Goal: Check status: Check status

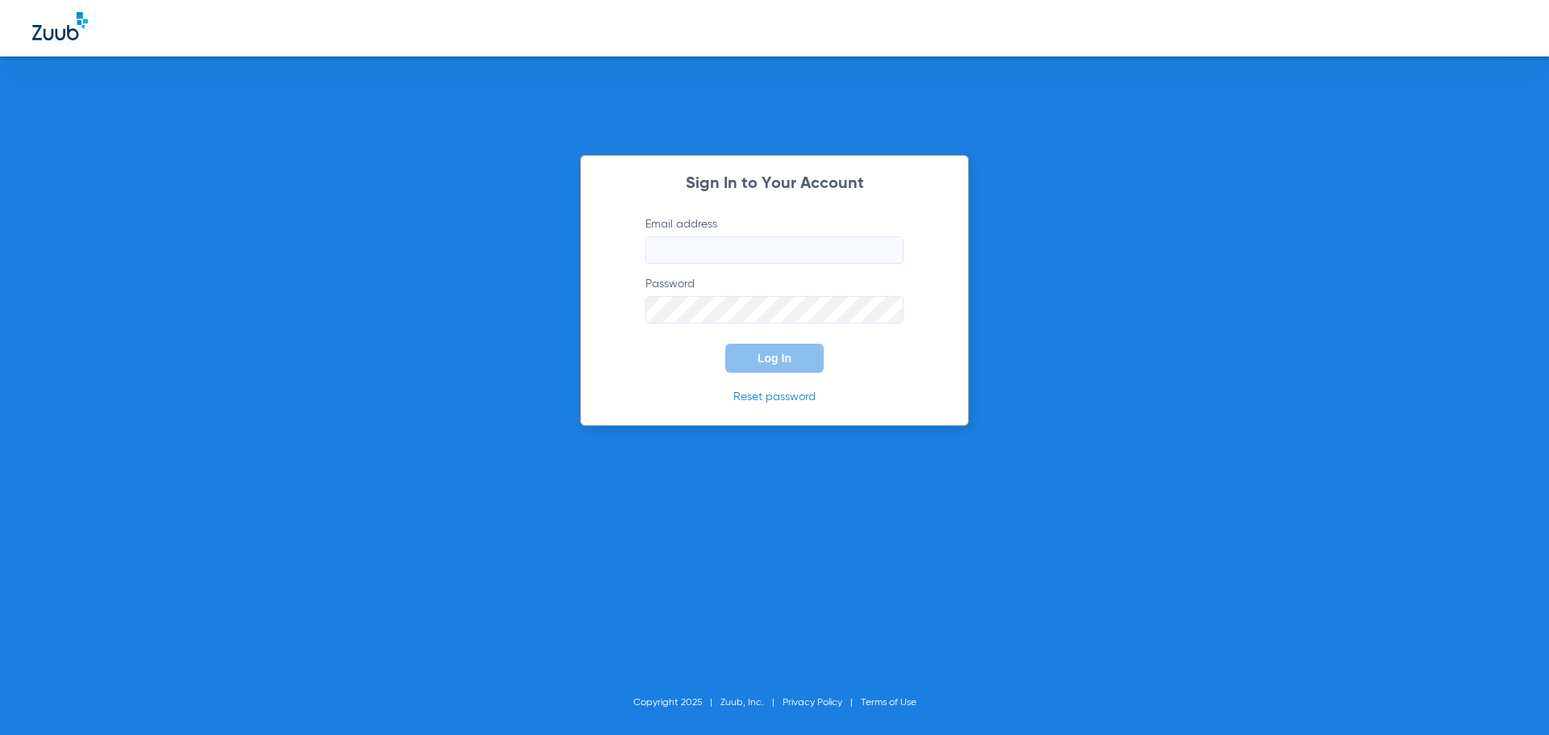
click at [690, 246] on input "Email address" at bounding box center [774, 249] width 258 height 27
type input "[EMAIL_ADDRESS][DOMAIN_NAME]"
click at [725, 344] on button "Log In" at bounding box center [774, 358] width 98 height 29
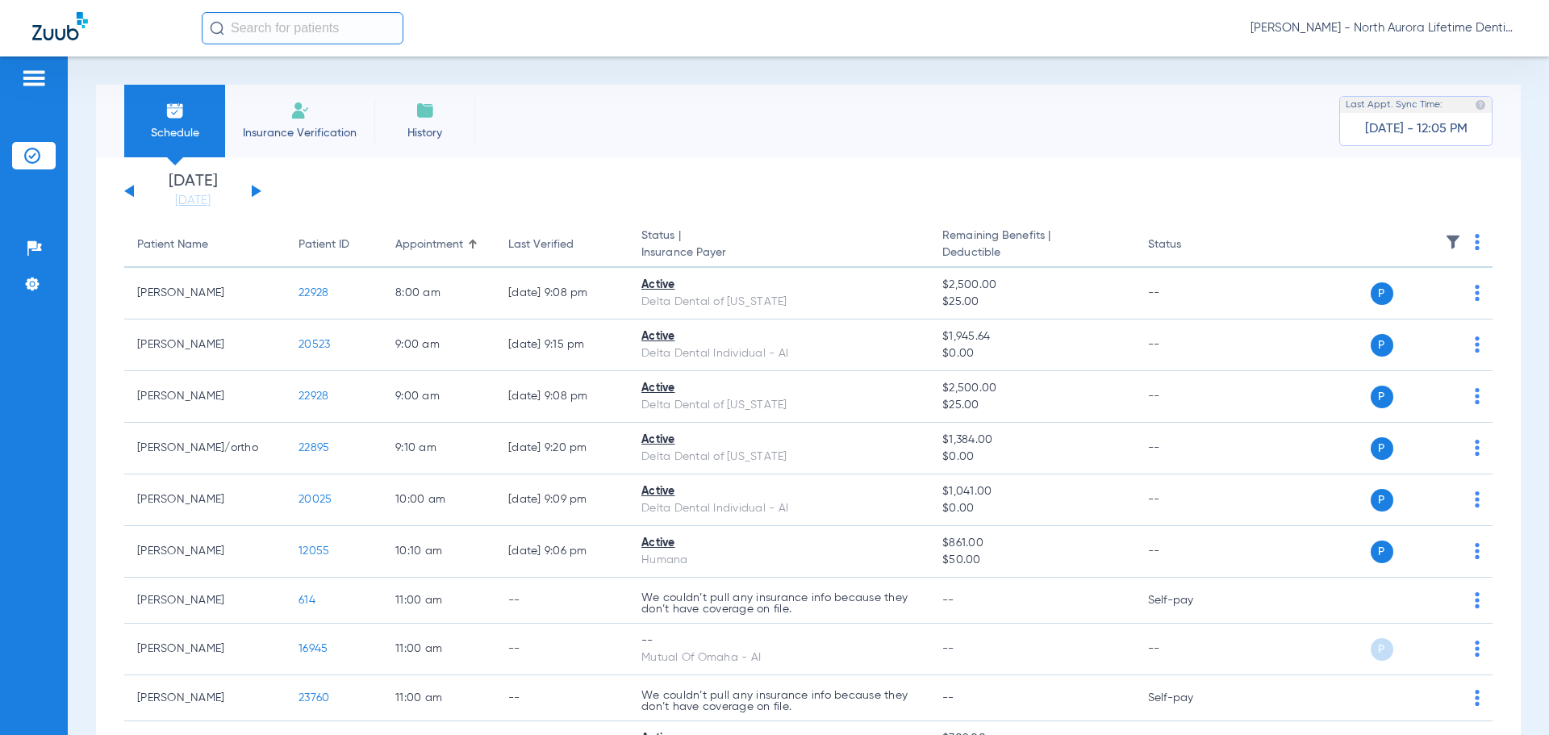
click at [257, 190] on button at bounding box center [257, 191] width 10 height 12
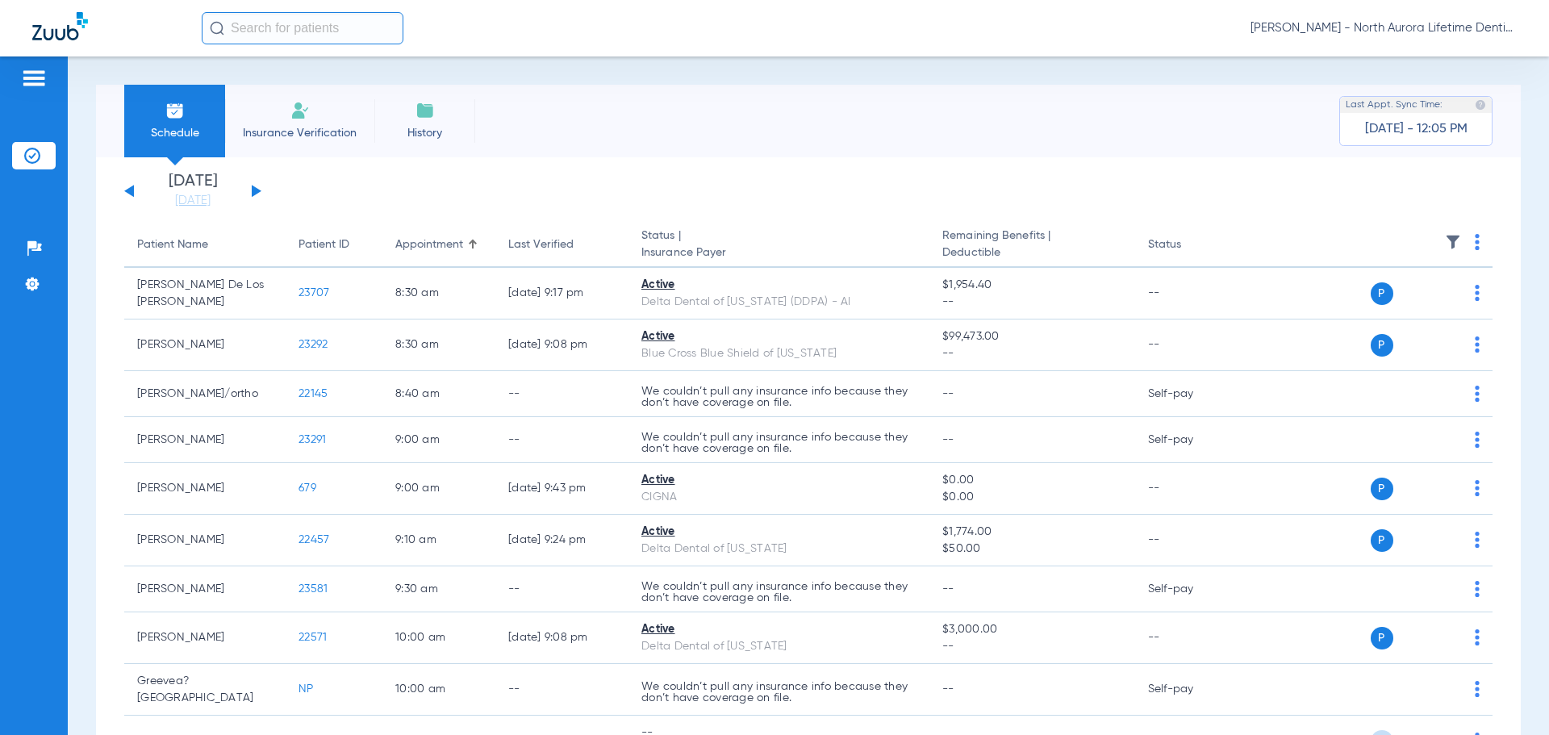
click at [257, 190] on button at bounding box center [257, 191] width 10 height 12
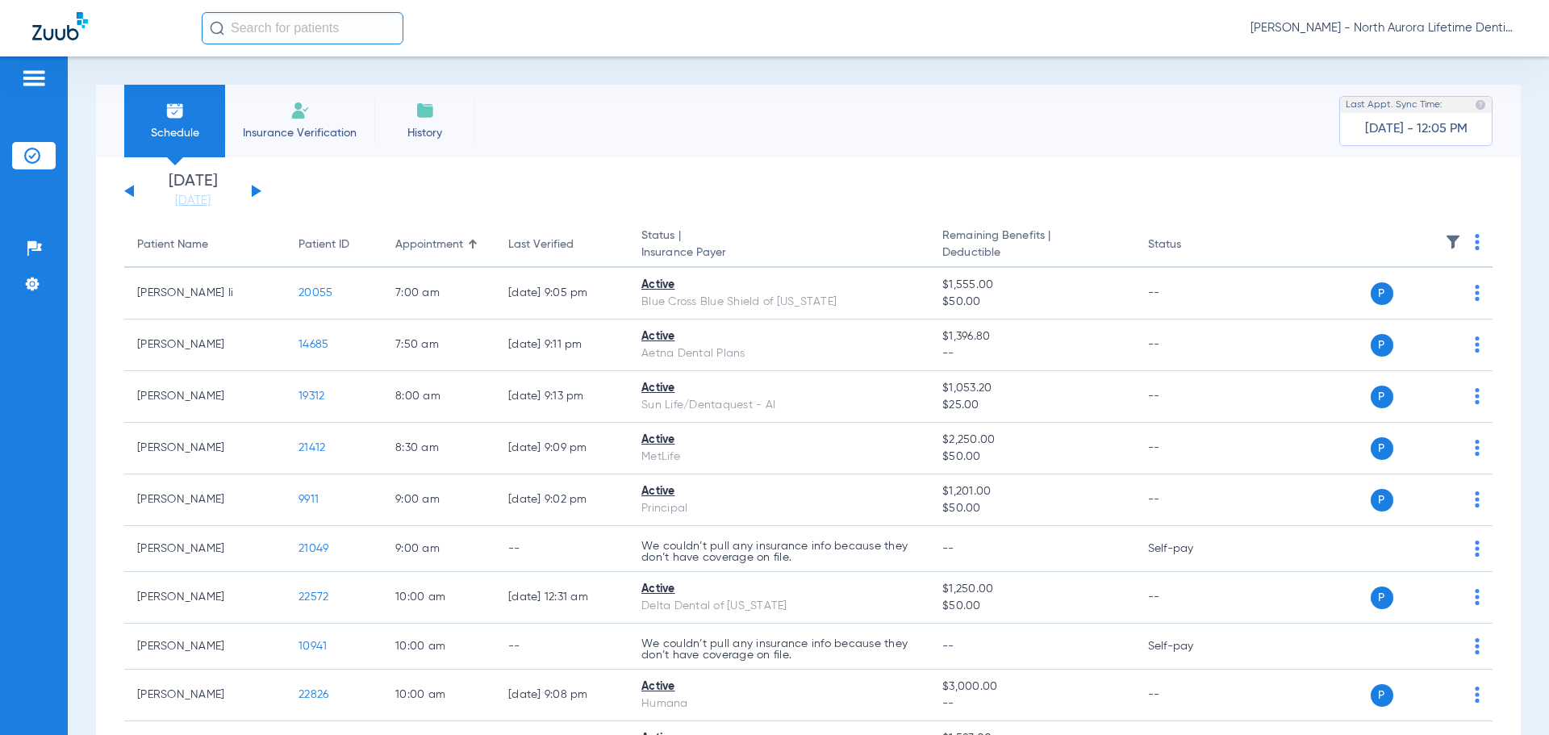
click at [257, 190] on button at bounding box center [257, 191] width 10 height 12
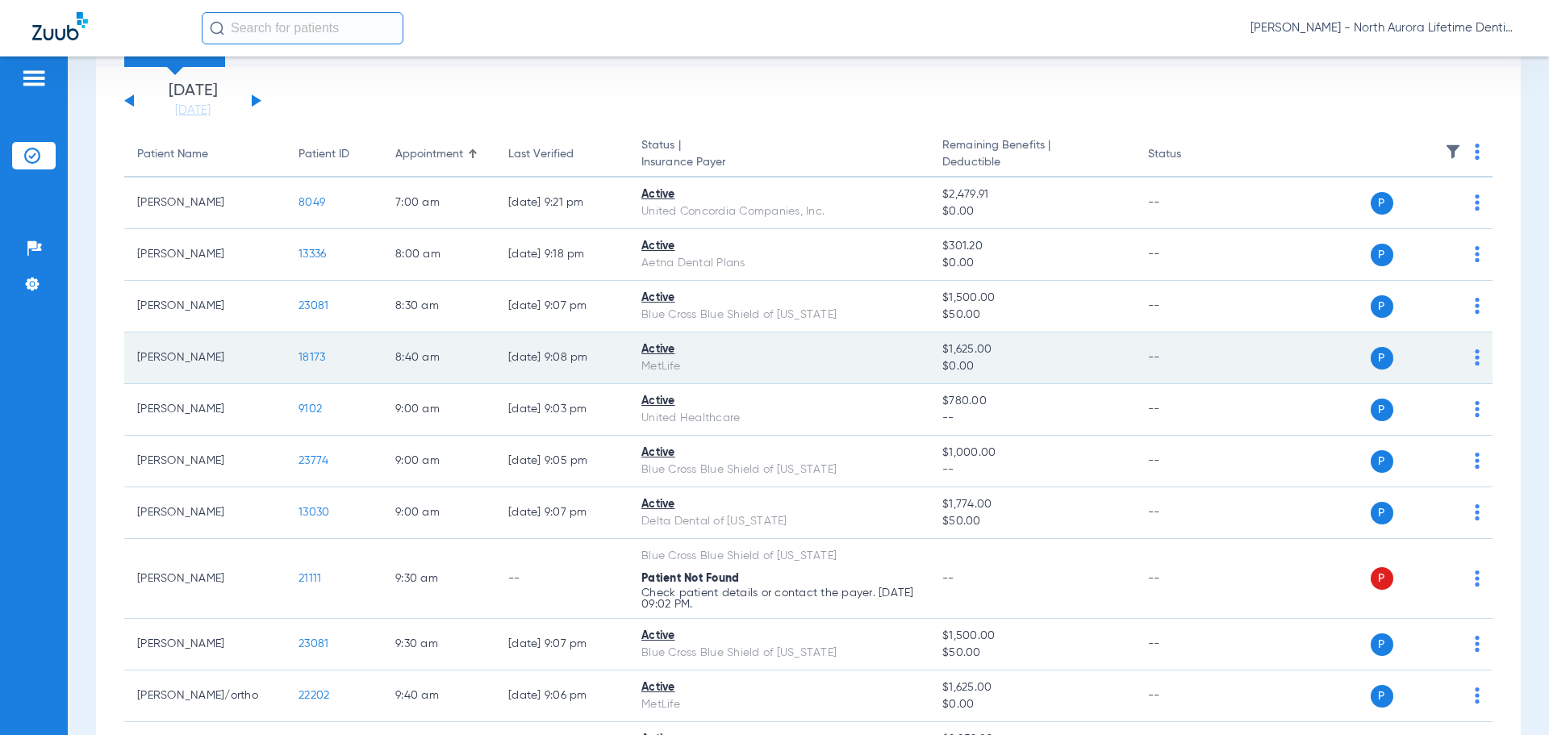
scroll to position [242, 0]
